Goal: Ask a question: Seek information or help from site administrators or community

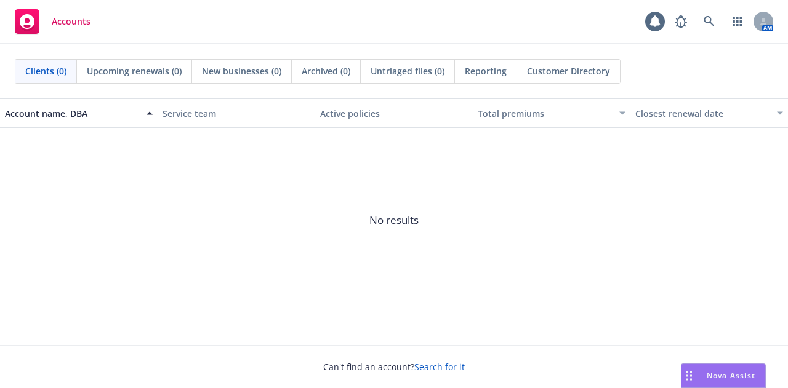
click at [708, 383] on div "Nova Assist" at bounding box center [723, 375] width 84 height 23
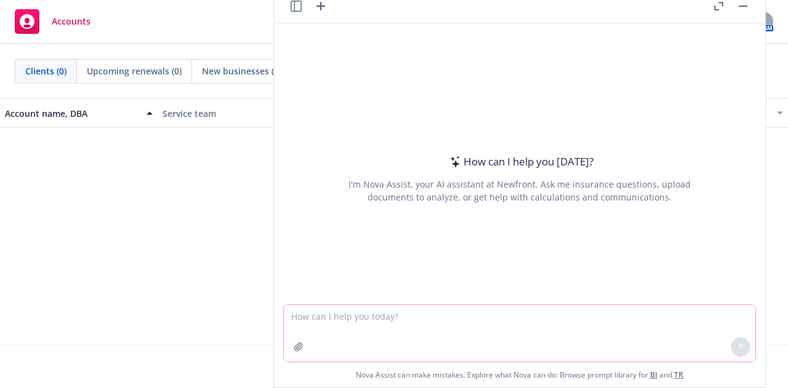
click at [420, 310] on textarea at bounding box center [519, 333] width 471 height 57
type textarea "Hello"
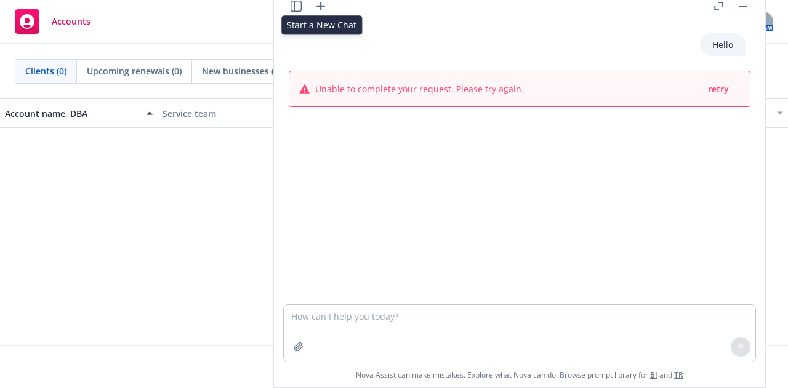
click at [315, 8] on icon "button" at bounding box center [320, 6] width 15 height 15
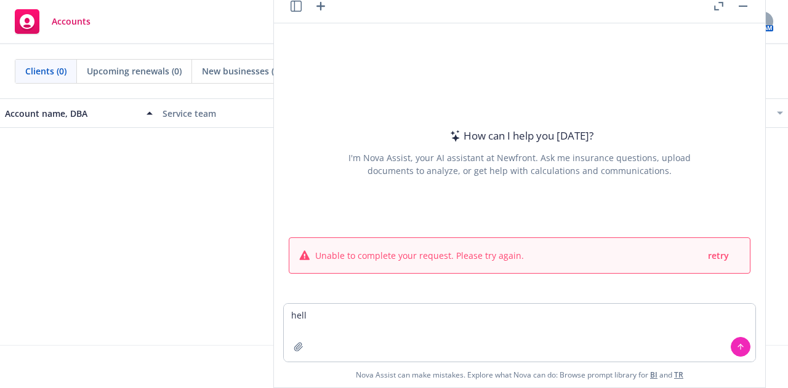
type textarea "hello"
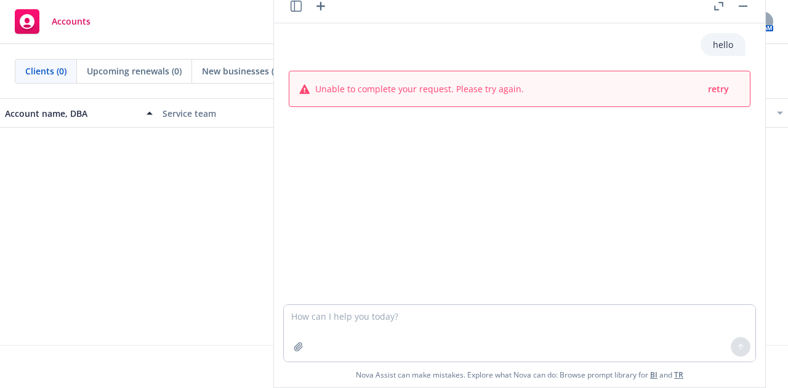
click at [372, 220] on div "hello Unable to complete your request. Please try again. retry" at bounding box center [519, 163] width 491 height 281
click at [377, 326] on textarea at bounding box center [519, 333] width 471 height 57
click at [417, 204] on div "hello Unable to complete your request. Please try again. retry" at bounding box center [519, 163] width 491 height 281
click at [354, 327] on textarea at bounding box center [519, 333] width 471 height 57
type textarea "f"
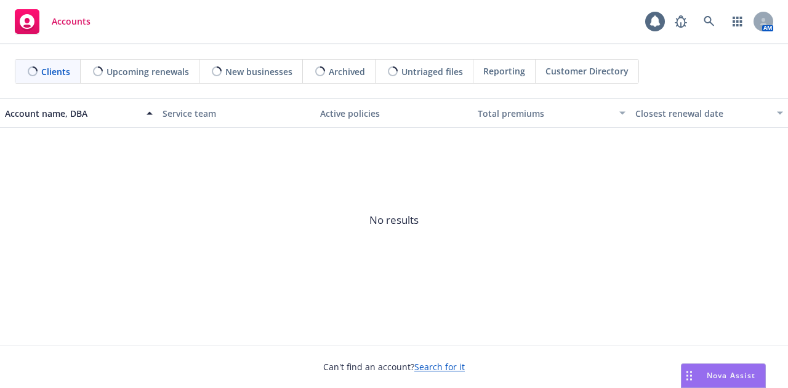
click at [710, 375] on span "Nova Assist" at bounding box center [731, 375] width 49 height 10
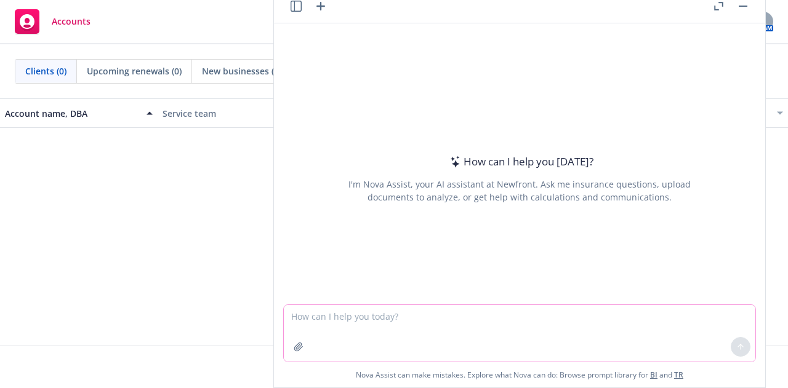
click at [428, 330] on textarea at bounding box center [519, 333] width 471 height 57
type textarea "Hello"
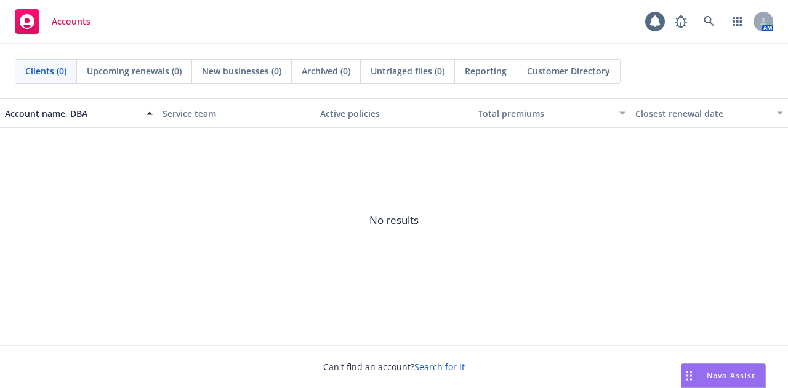
click at [707, 370] on div "Nova Assist" at bounding box center [723, 375] width 84 height 23
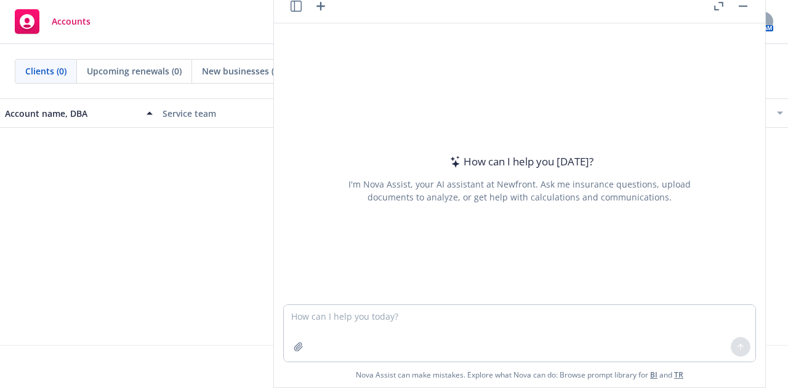
click at [54, 160] on span "No results" at bounding box center [394, 220] width 788 height 185
click at [49, 20] on div "Accounts" at bounding box center [53, 21] width 76 height 25
click at [739, 6] on icon "button" at bounding box center [743, 6] width 9 height 1
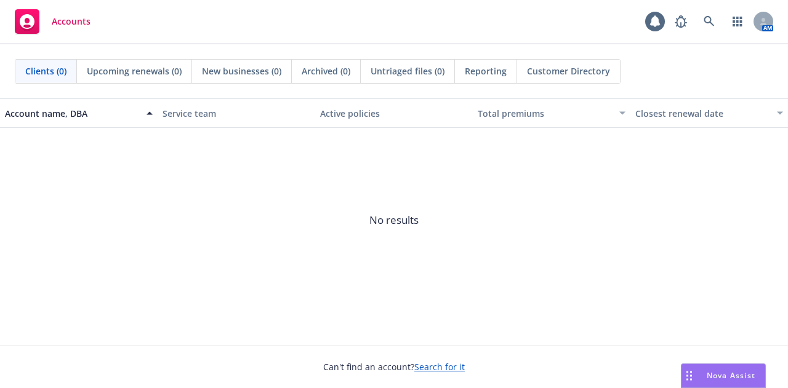
click at [36, 35] on link "Accounts" at bounding box center [53, 21] width 86 height 34
click at [89, 14] on div "Accounts" at bounding box center [53, 21] width 76 height 25
click at [761, 12] on div at bounding box center [763, 22] width 20 height 20
click at [743, 18] on link "button" at bounding box center [737, 21] width 25 height 25
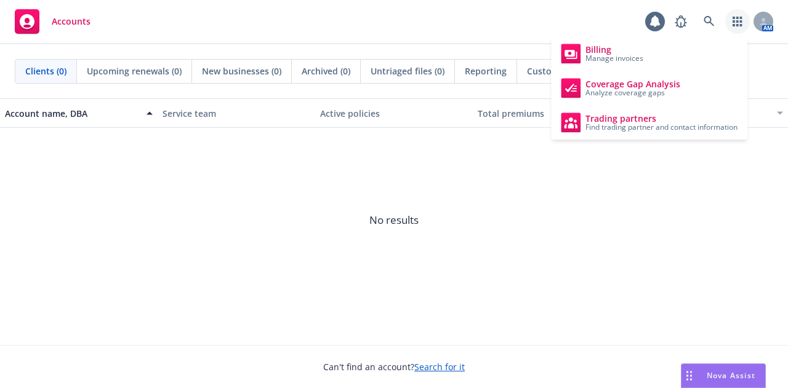
click at [571, 202] on span "No results" at bounding box center [394, 220] width 788 height 185
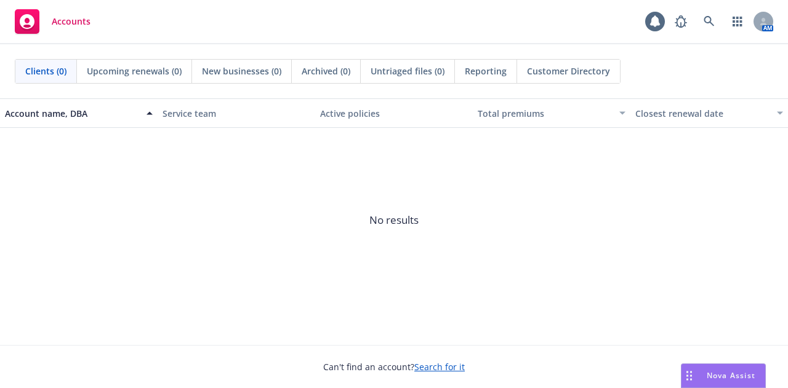
click at [712, 378] on span "Nova Assist" at bounding box center [731, 375] width 49 height 10
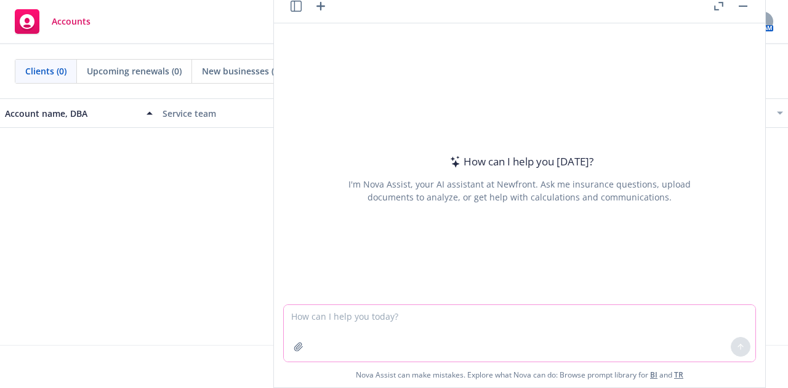
click at [627, 314] on textarea at bounding box center [519, 333] width 471 height 57
type textarea "Hello"
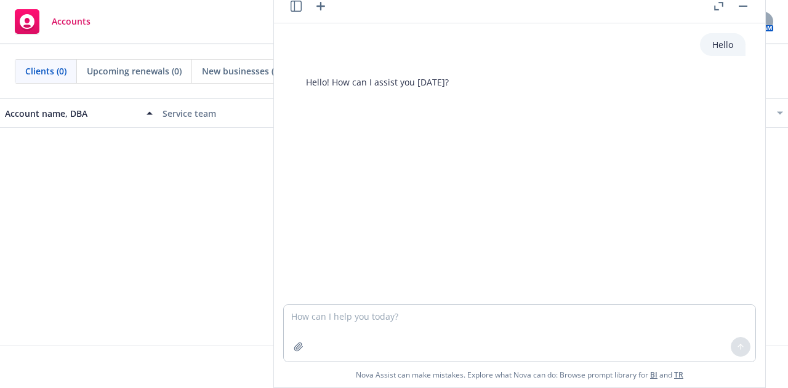
click at [748, 2] on button "button" at bounding box center [742, 6] width 15 height 15
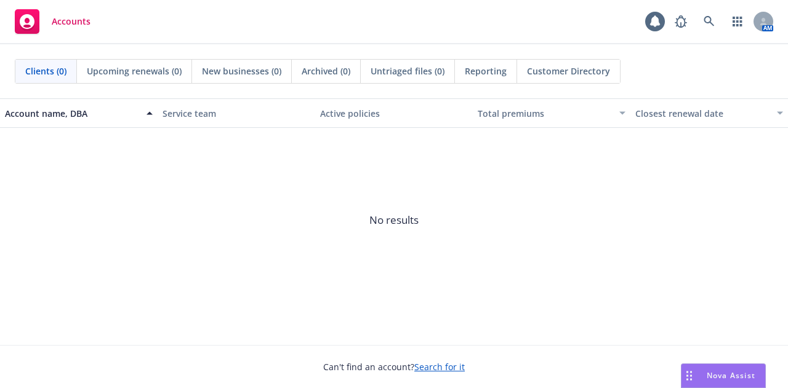
click at [697, 367] on div "Nova Assist" at bounding box center [723, 375] width 84 height 23
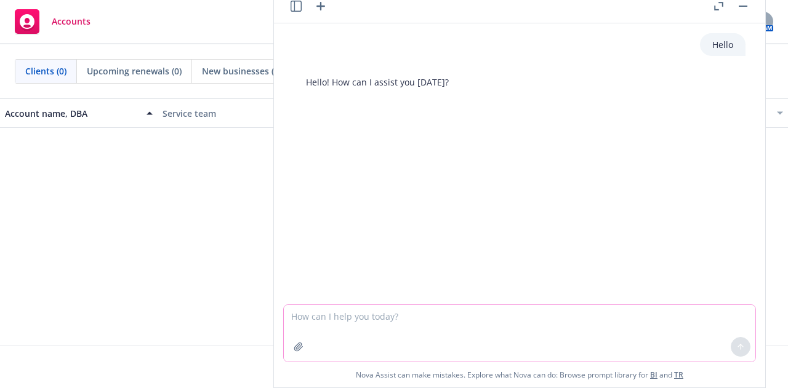
click at [528, 315] on textarea at bounding box center [519, 333] width 471 height 57
click at [295, 350] on icon "button" at bounding box center [298, 347] width 8 height 8
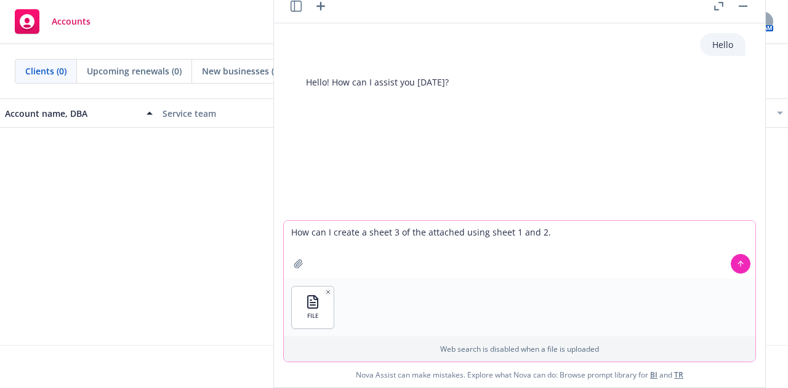
click at [534, 235] on textarea "How can I create a sheet 3 of the attached using sheet 1 and 2." at bounding box center [519, 250] width 471 height 58
type textarea "How can I create a sheet 3 of the attached using sheet 1 and sheet 2 of the sam…"
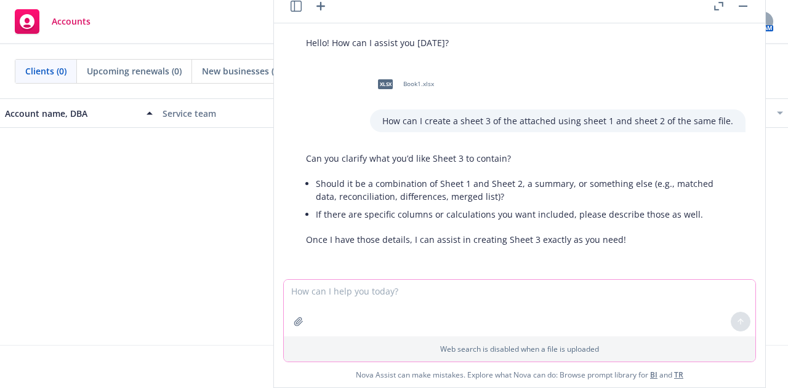
scroll to position [39, 0]
click at [435, 287] on textarea at bounding box center [519, 308] width 471 height 57
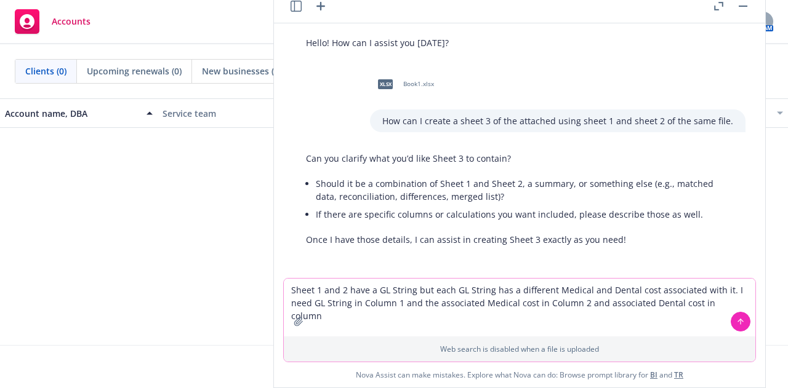
type textarea "Sheet 1 and 2 have a GL String but each GL String has a different Medical and D…"
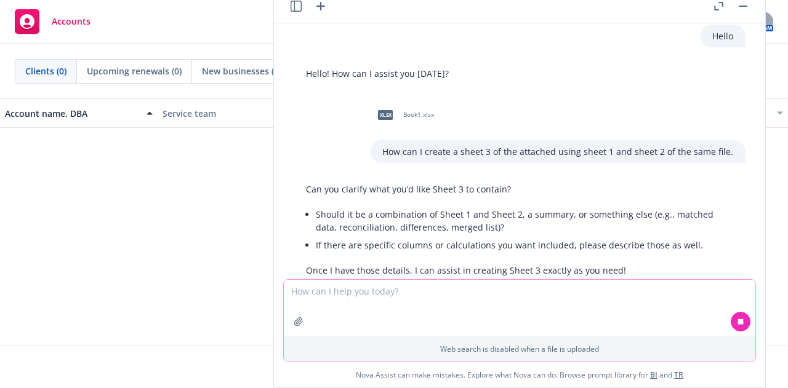
scroll to position [0, 0]
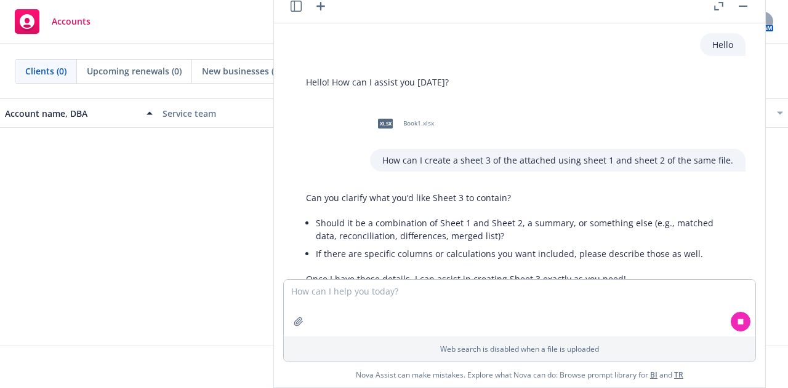
click at [402, 127] on div "xlsx Book1.xlsx" at bounding box center [403, 123] width 66 height 31
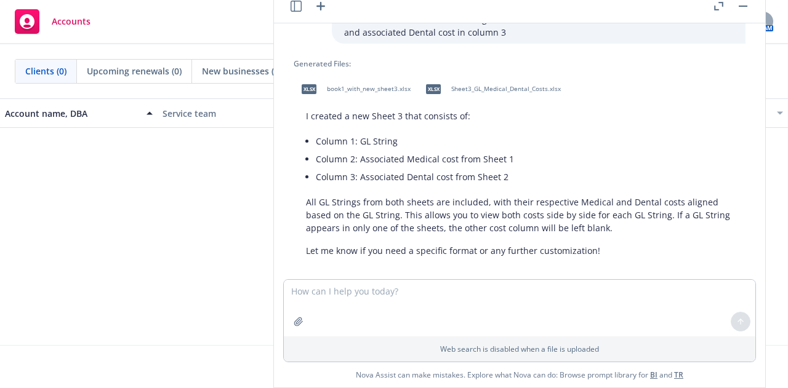
scroll to position [321, 0]
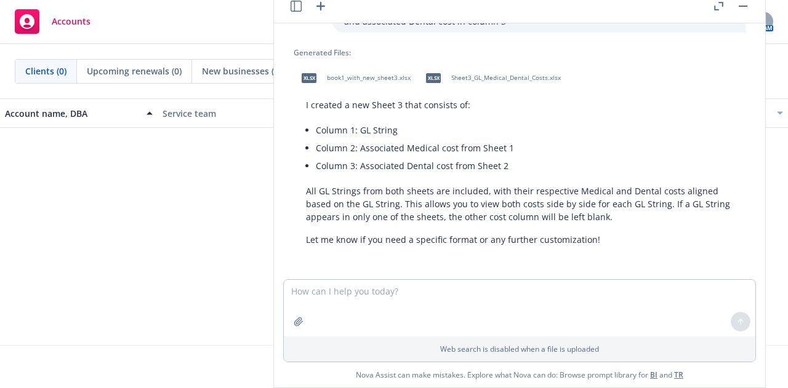
click at [503, 82] on span "Sheet3_GL_Medical_Dental_Costs.xlsx" at bounding box center [506, 78] width 110 height 8
click at [394, 294] on textarea at bounding box center [519, 308] width 471 height 57
type textarea "This works but I need to know how to do this"
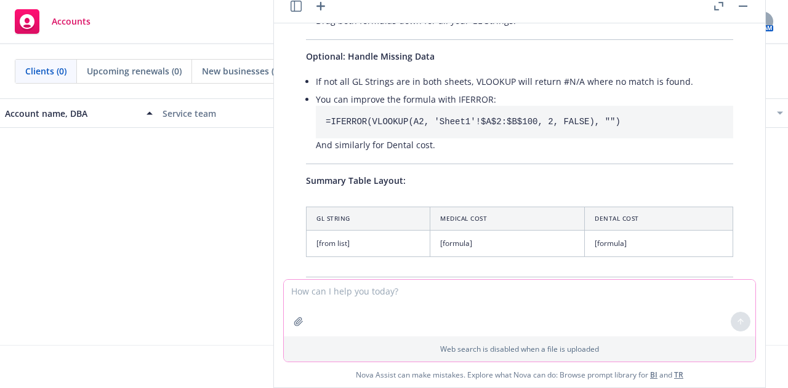
scroll to position [1315, 0]
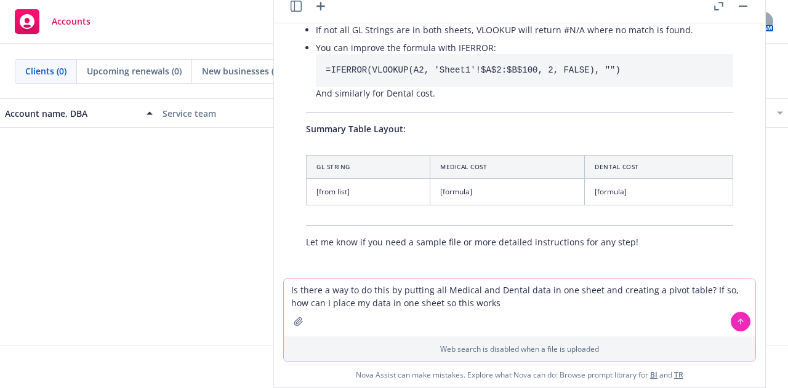
type textarea "Is there a way to do this by putting all Medical and Dental data in one sheet a…"
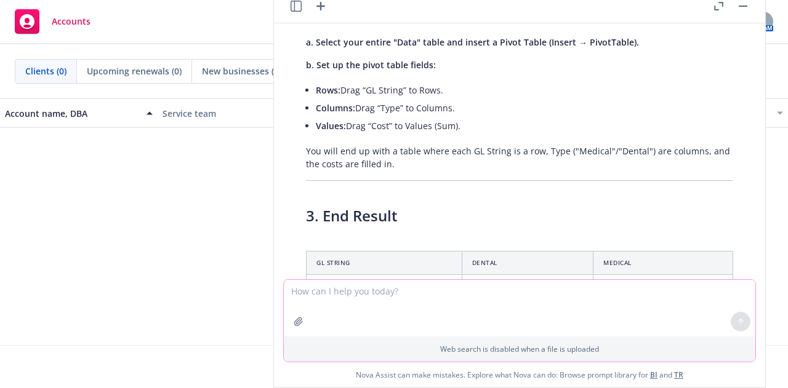
scroll to position [2195, 0]
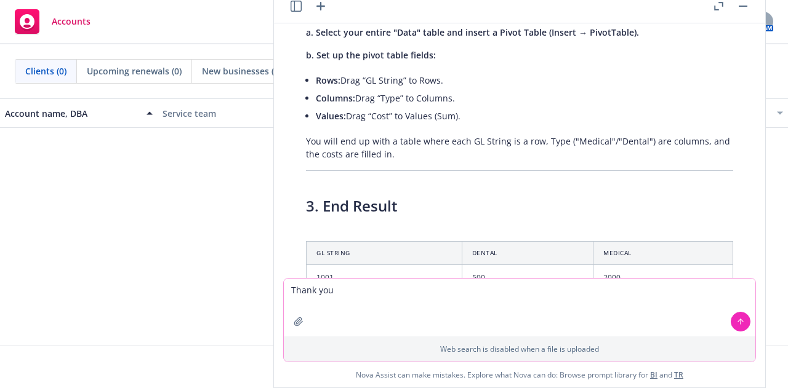
type textarea "Thank you!"
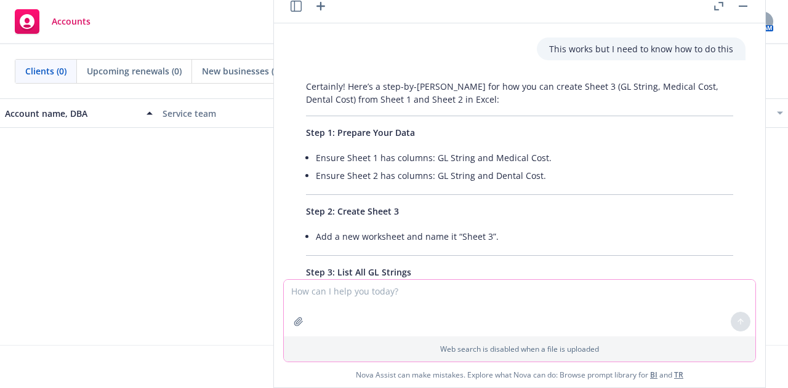
scroll to position [539, 0]
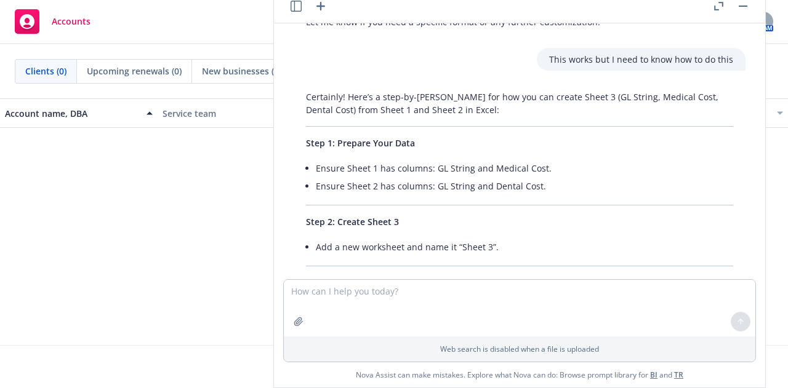
click at [739, 9] on button "button" at bounding box center [742, 6] width 15 height 15
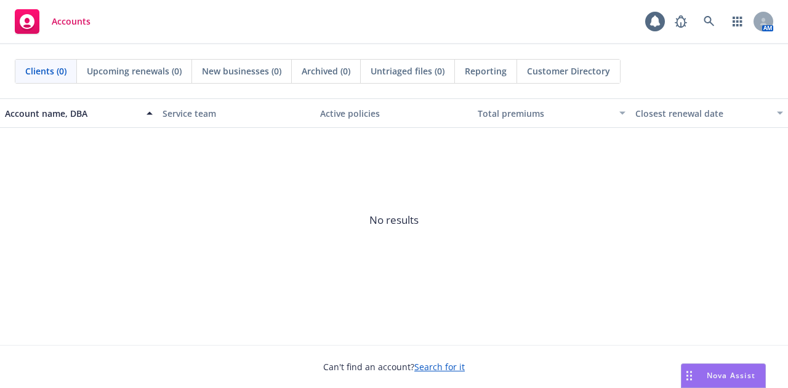
click at [715, 377] on span "Nova Assist" at bounding box center [731, 375] width 49 height 10
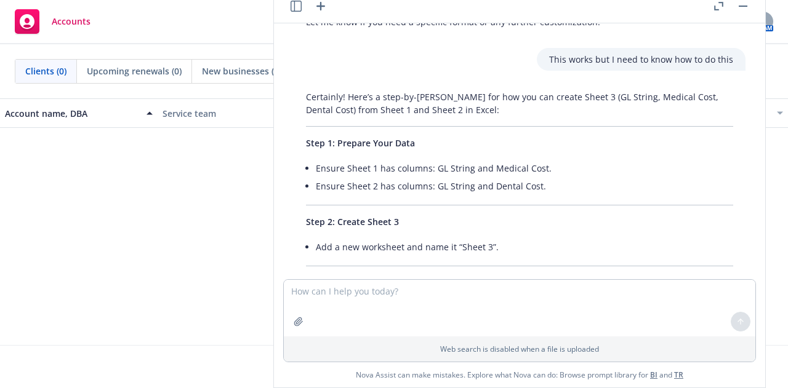
click at [746, 8] on button "button" at bounding box center [742, 6] width 15 height 15
